Goal: Find specific page/section: Find specific page/section

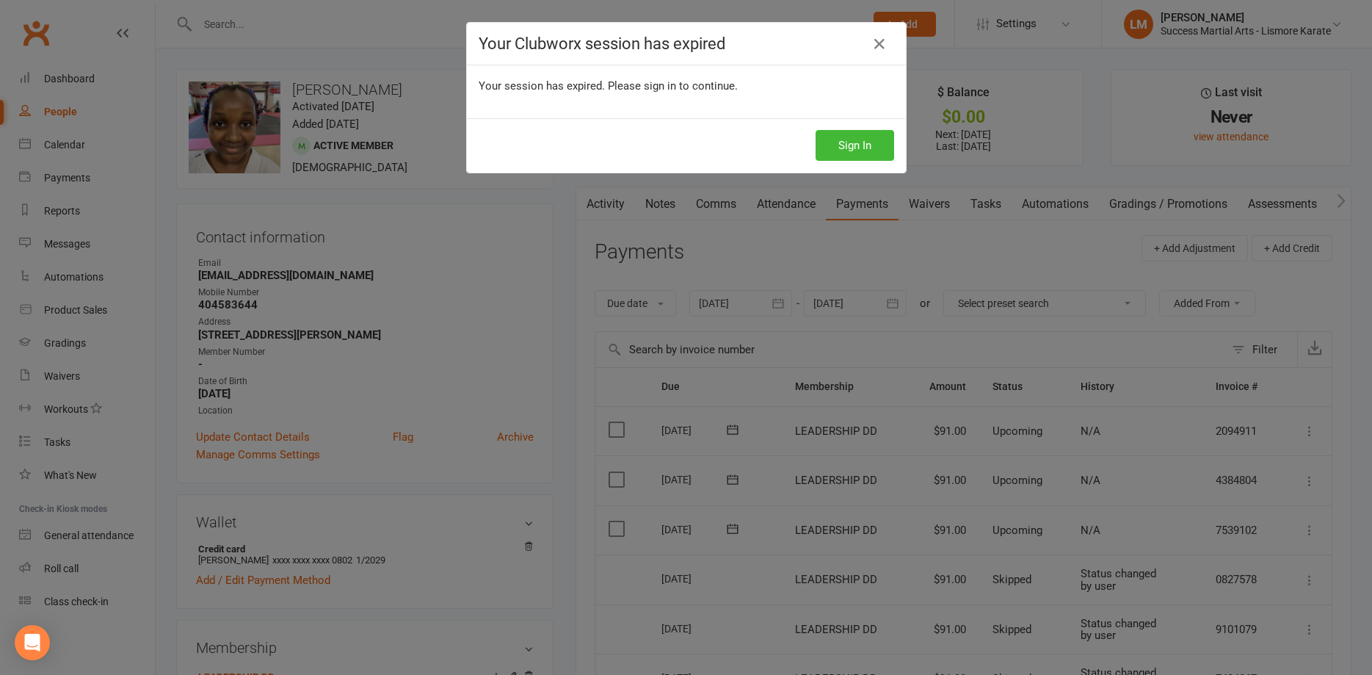
click at [852, 151] on button "Sign In" at bounding box center [855, 145] width 79 height 31
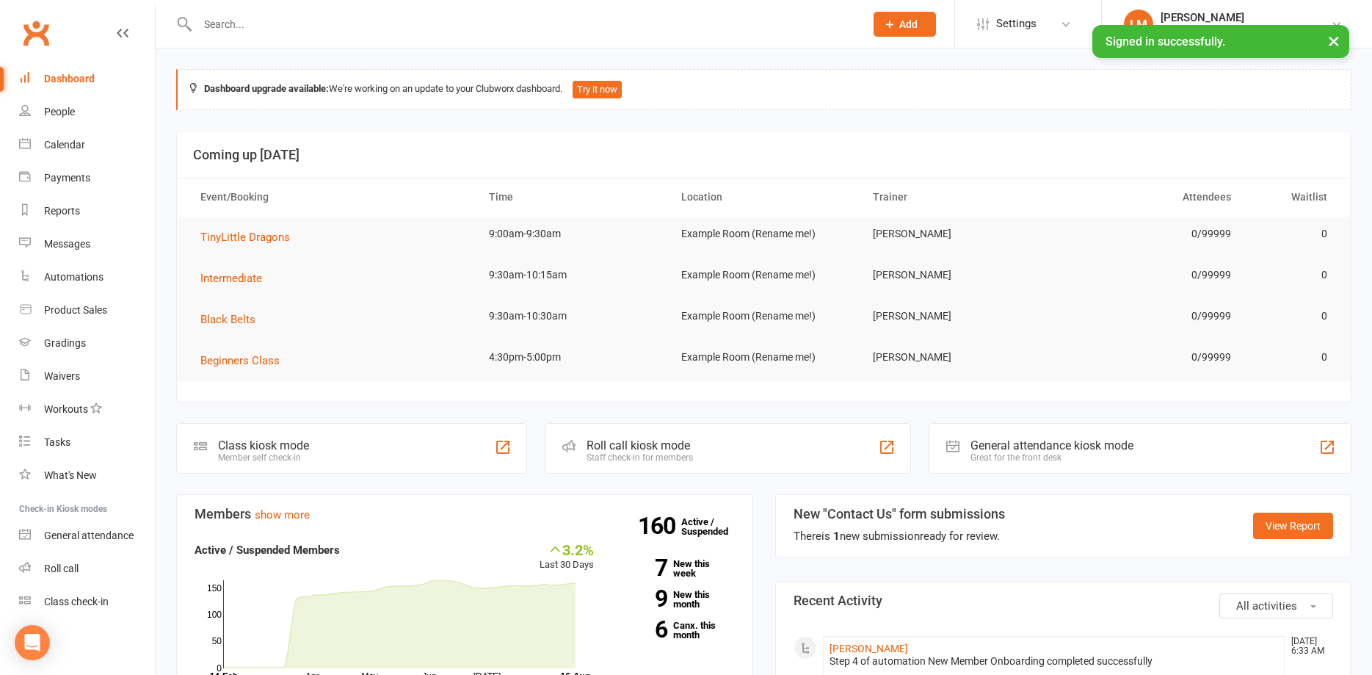
click at [236, 25] on input "text" at bounding box center [524, 24] width 662 height 21
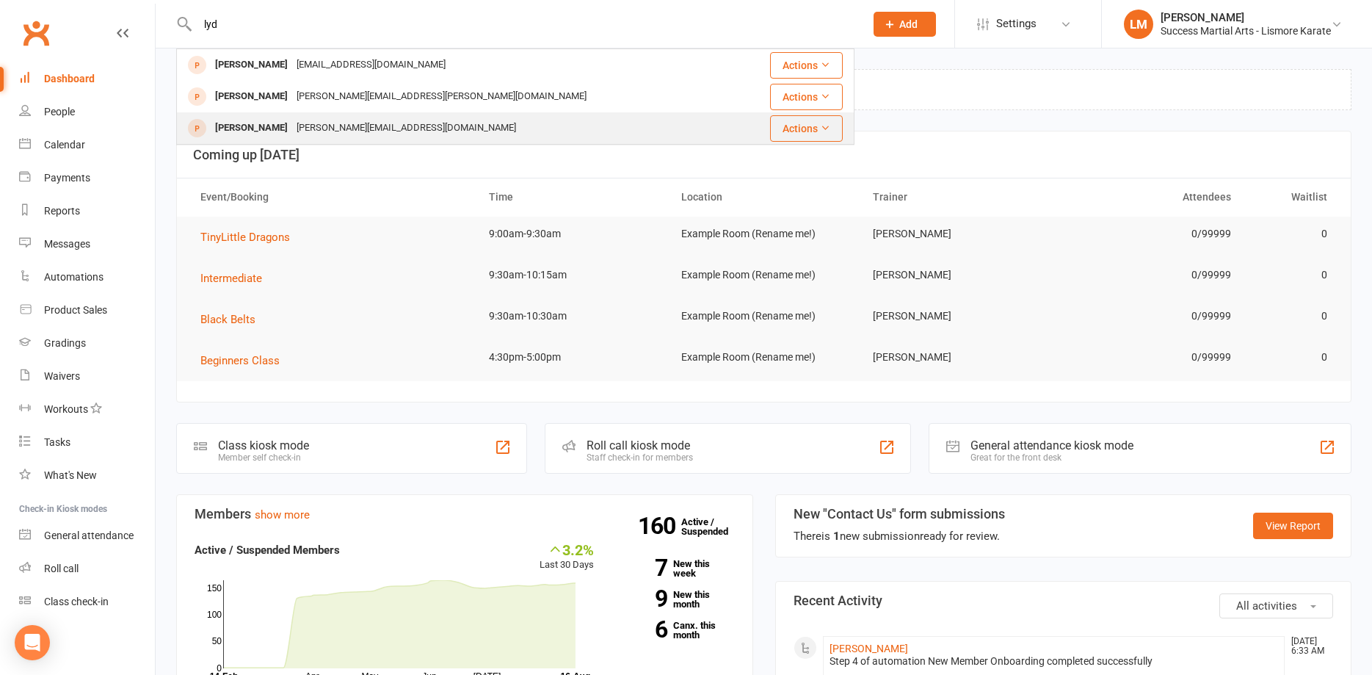
type input "lyd"
click at [254, 131] on div "[PERSON_NAME]" at bounding box center [252, 127] width 82 height 21
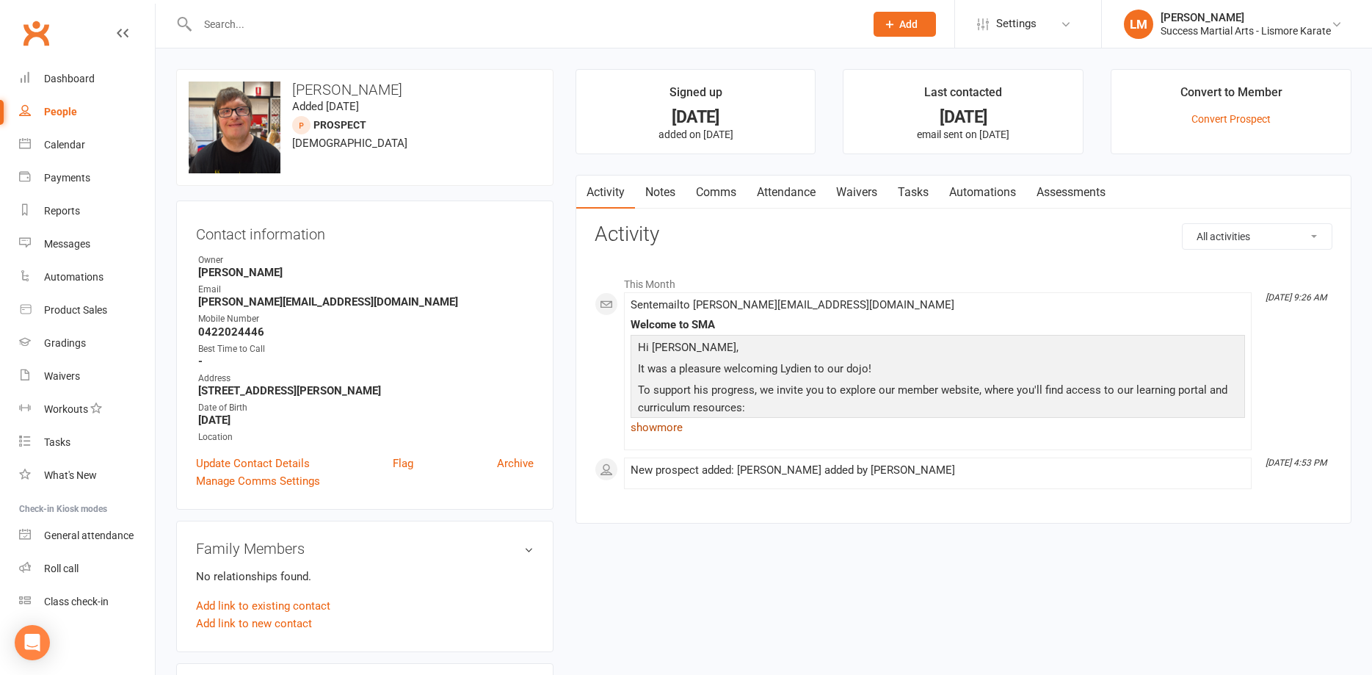
click at [651, 425] on link "show more" at bounding box center [938, 427] width 615 height 21
